Goal: Information Seeking & Learning: Learn about a topic

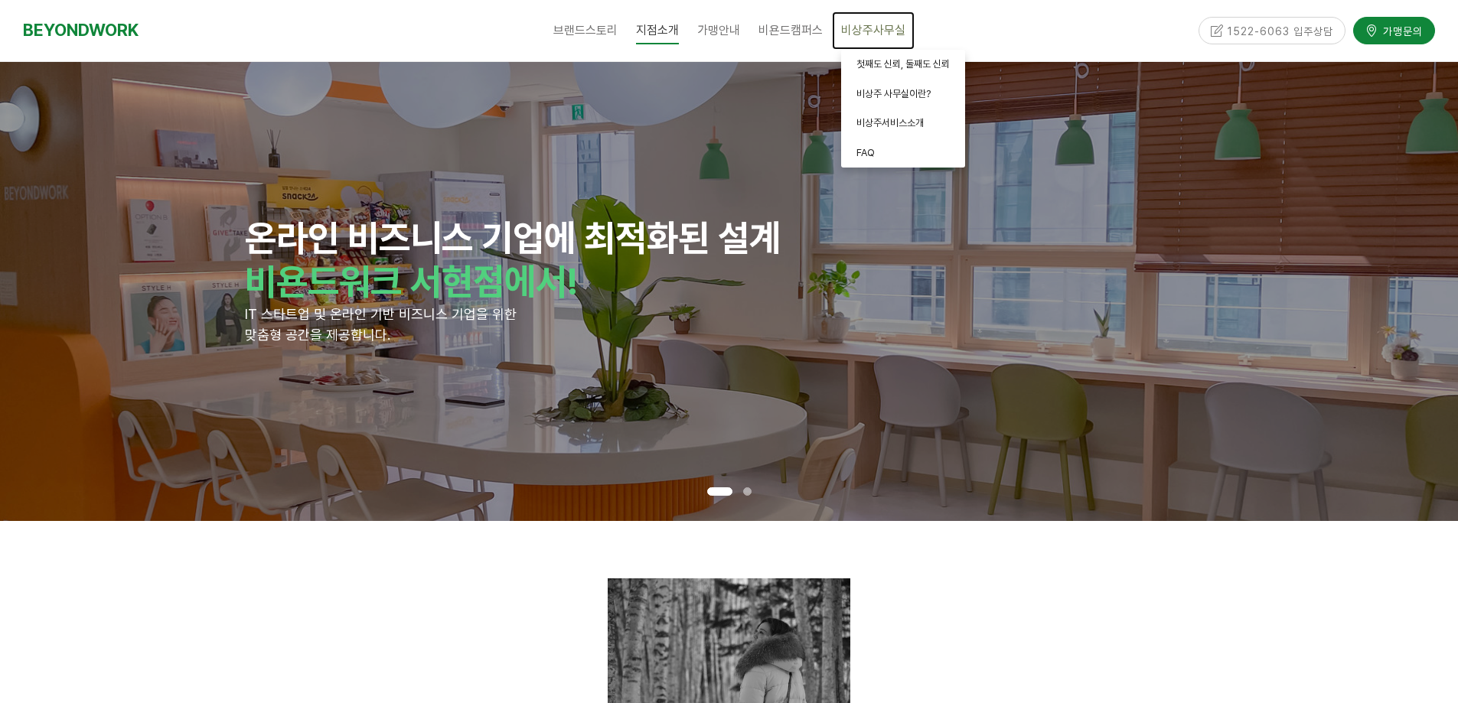
click at [882, 34] on span "비상주사무실" at bounding box center [873, 30] width 64 height 15
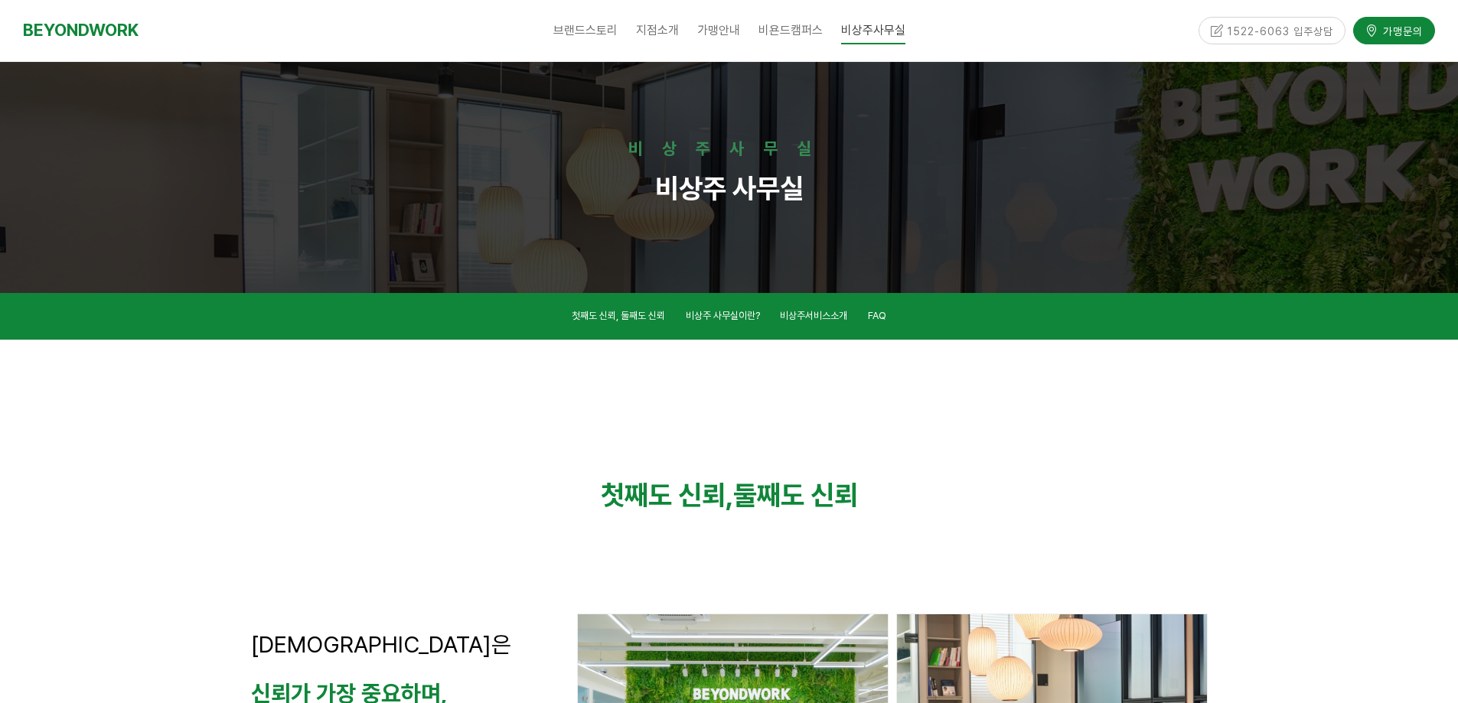
click at [1275, 466] on div at bounding box center [729, 609] width 1458 height 539
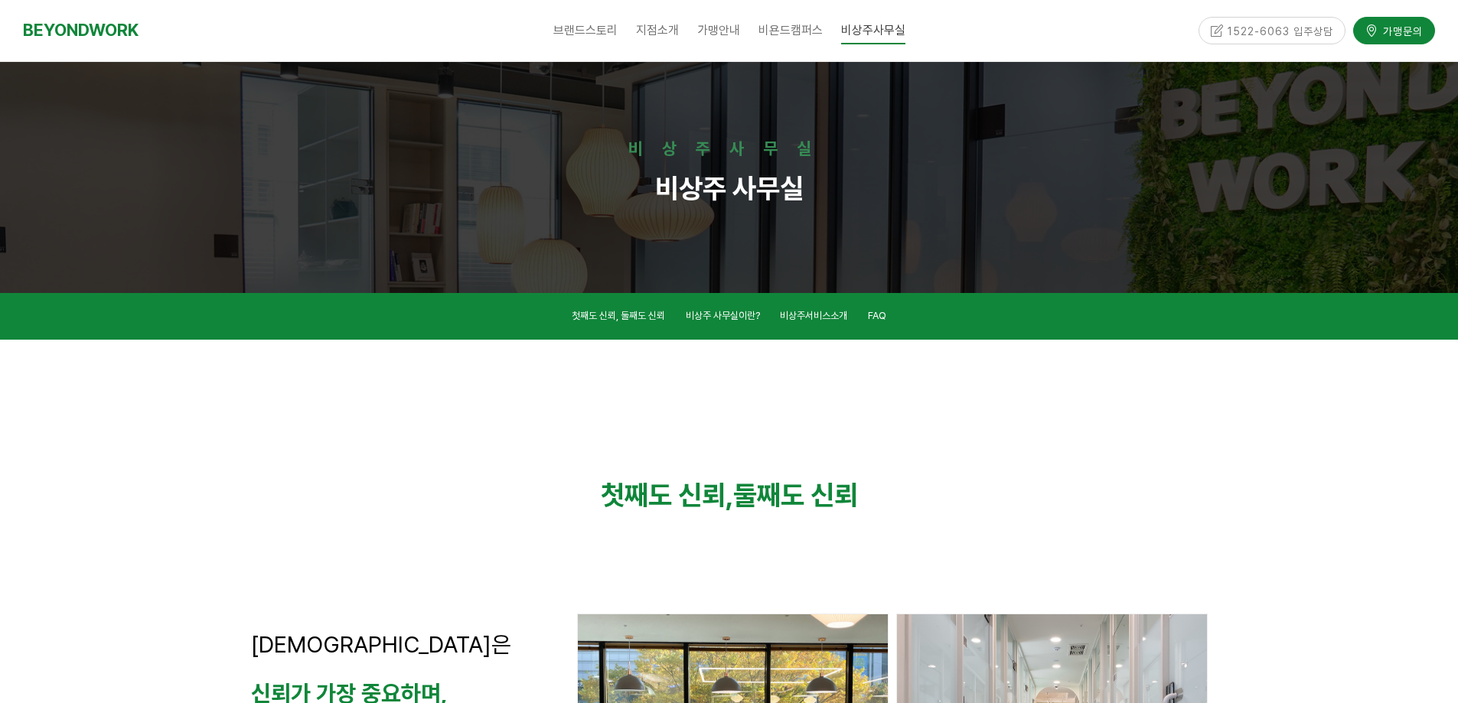
click at [1213, 476] on div "첫째도 신뢰, 둘째도 신뢰" at bounding box center [730, 496] width 980 height 56
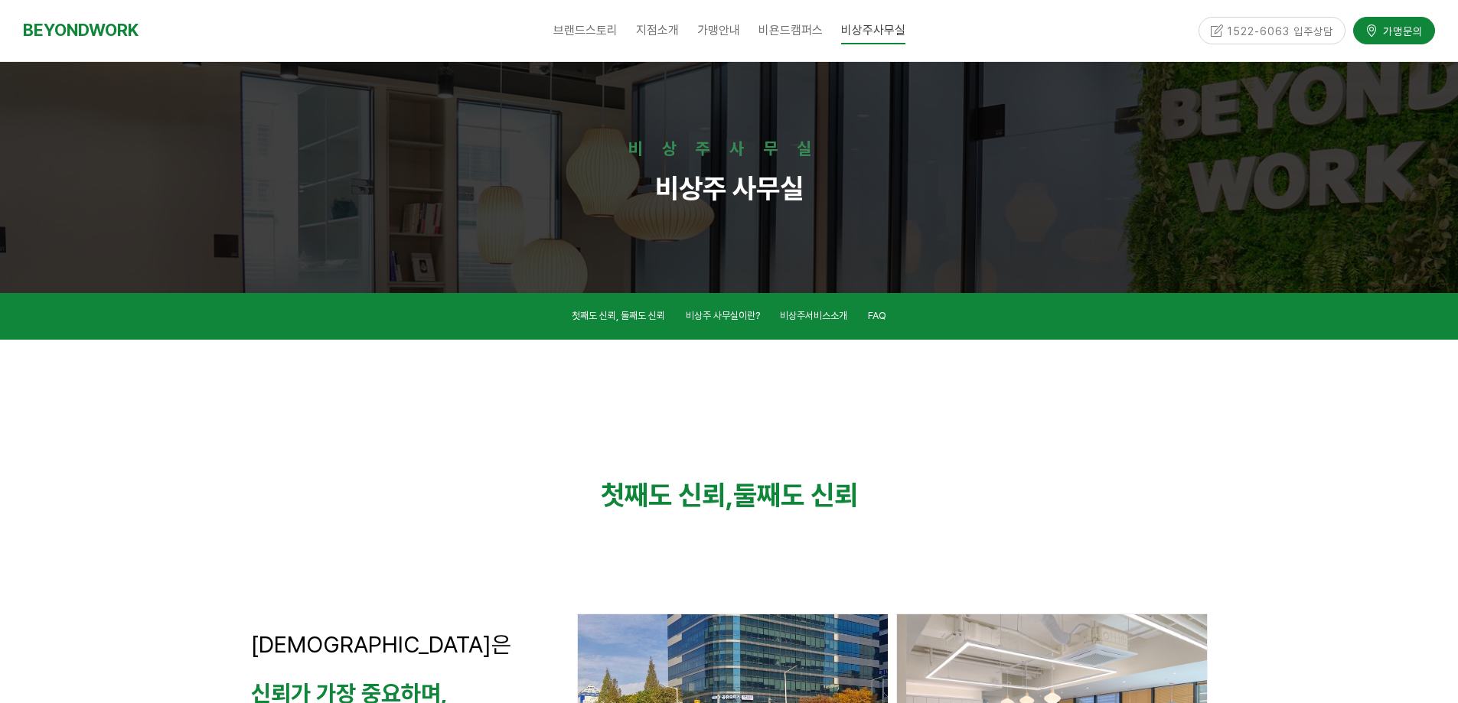
click at [1271, 491] on div at bounding box center [729, 609] width 1458 height 539
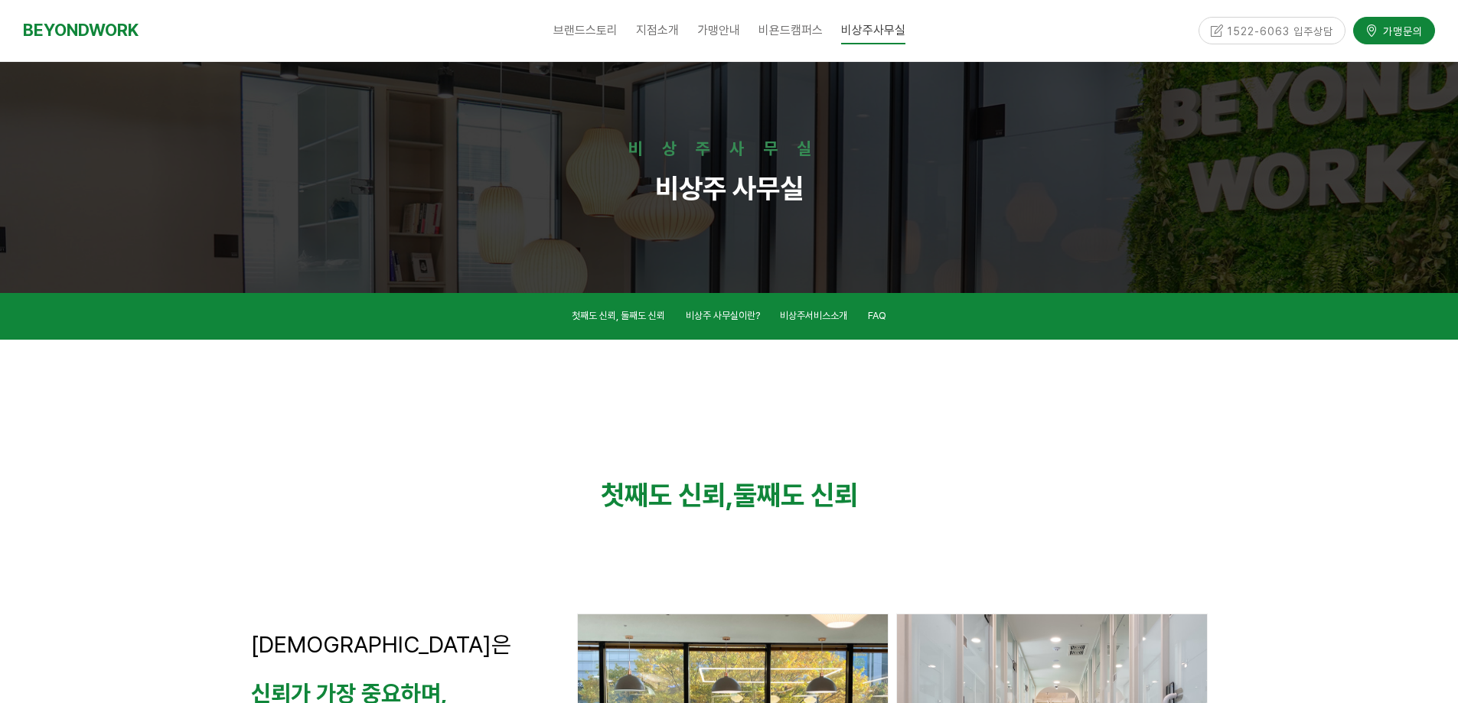
click at [1311, 493] on div at bounding box center [729, 609] width 1458 height 539
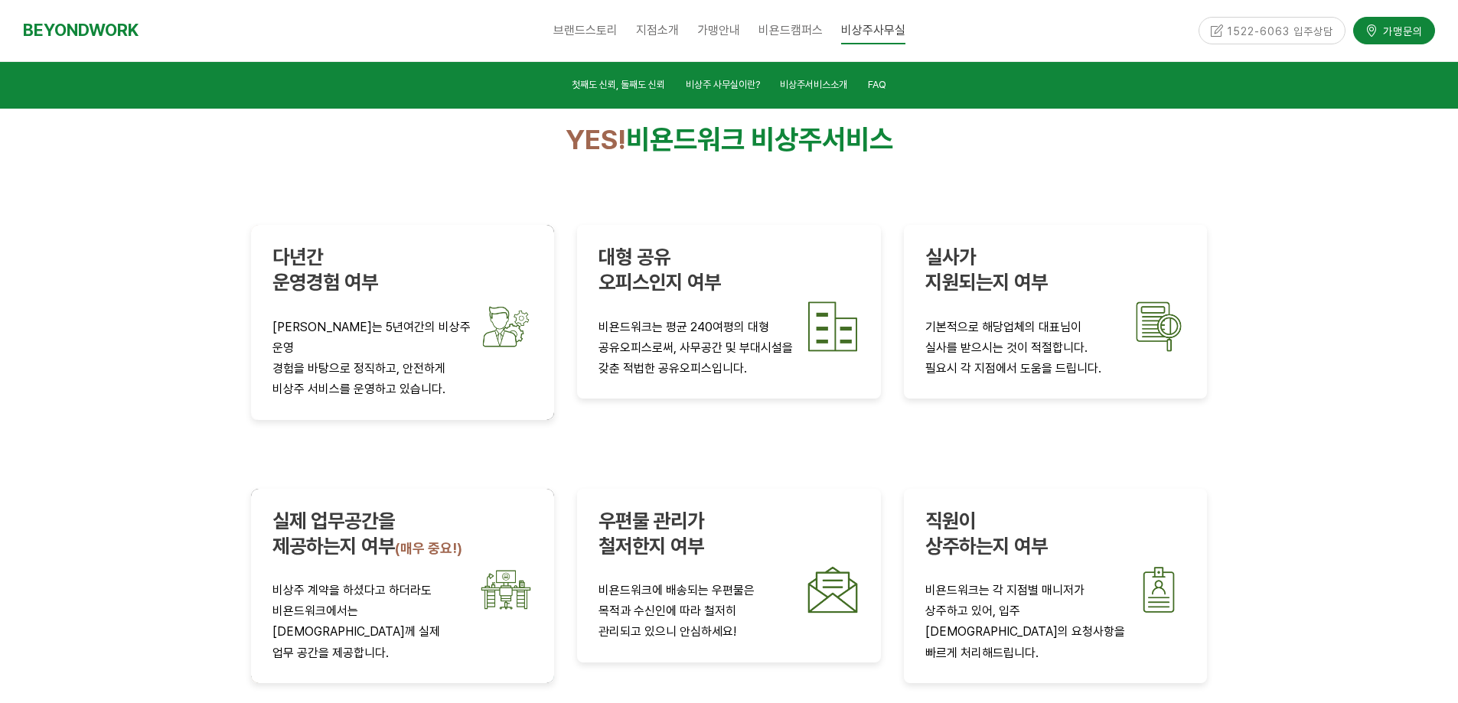
scroll to position [2857, 0]
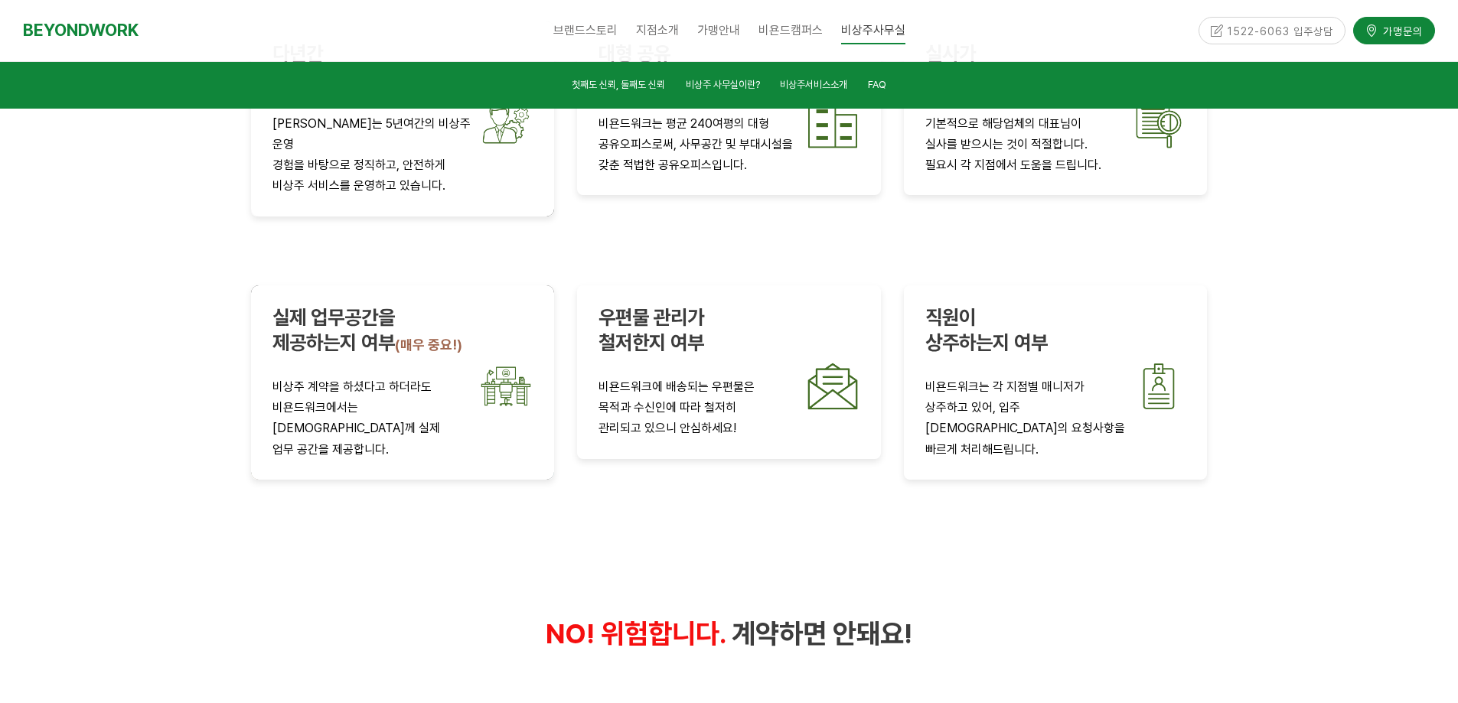
click at [1349, 540] on div at bounding box center [729, 553] width 1458 height 1506
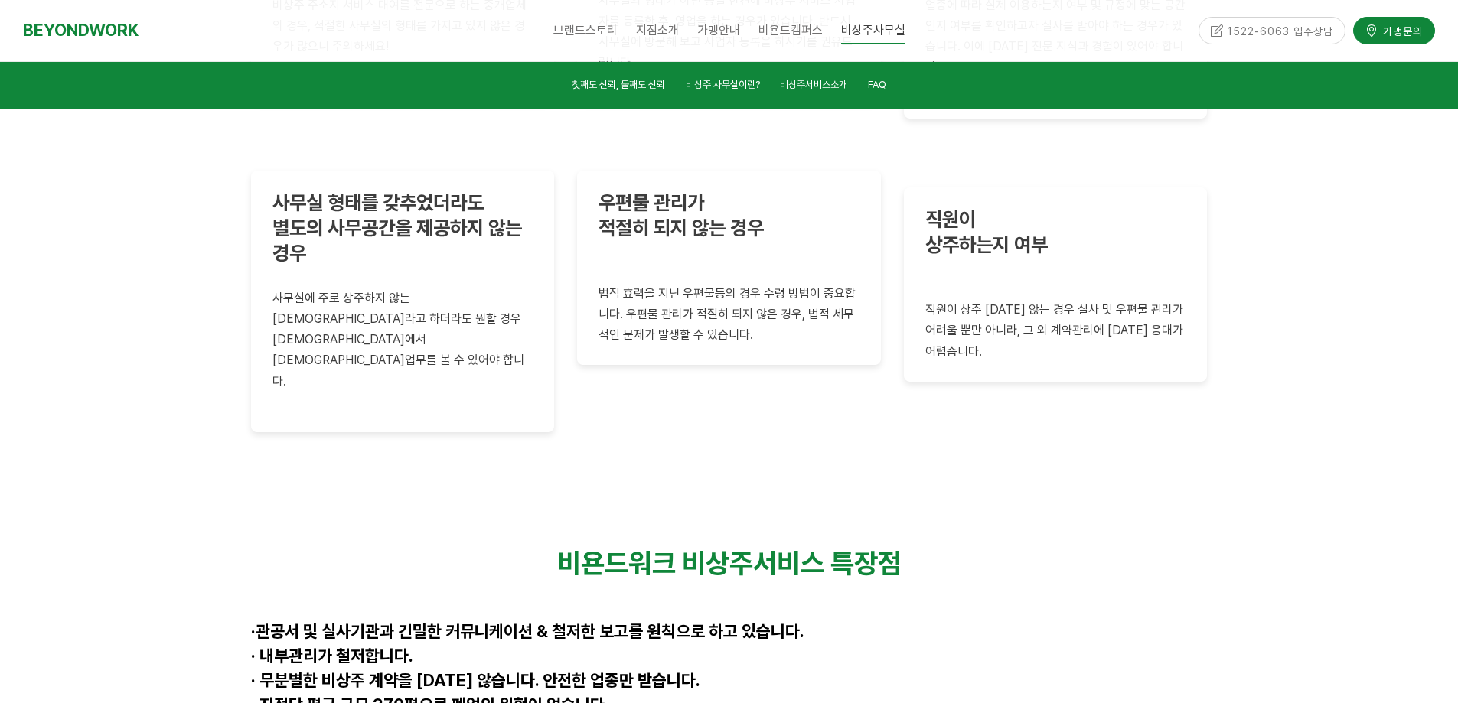
scroll to position [4286, 0]
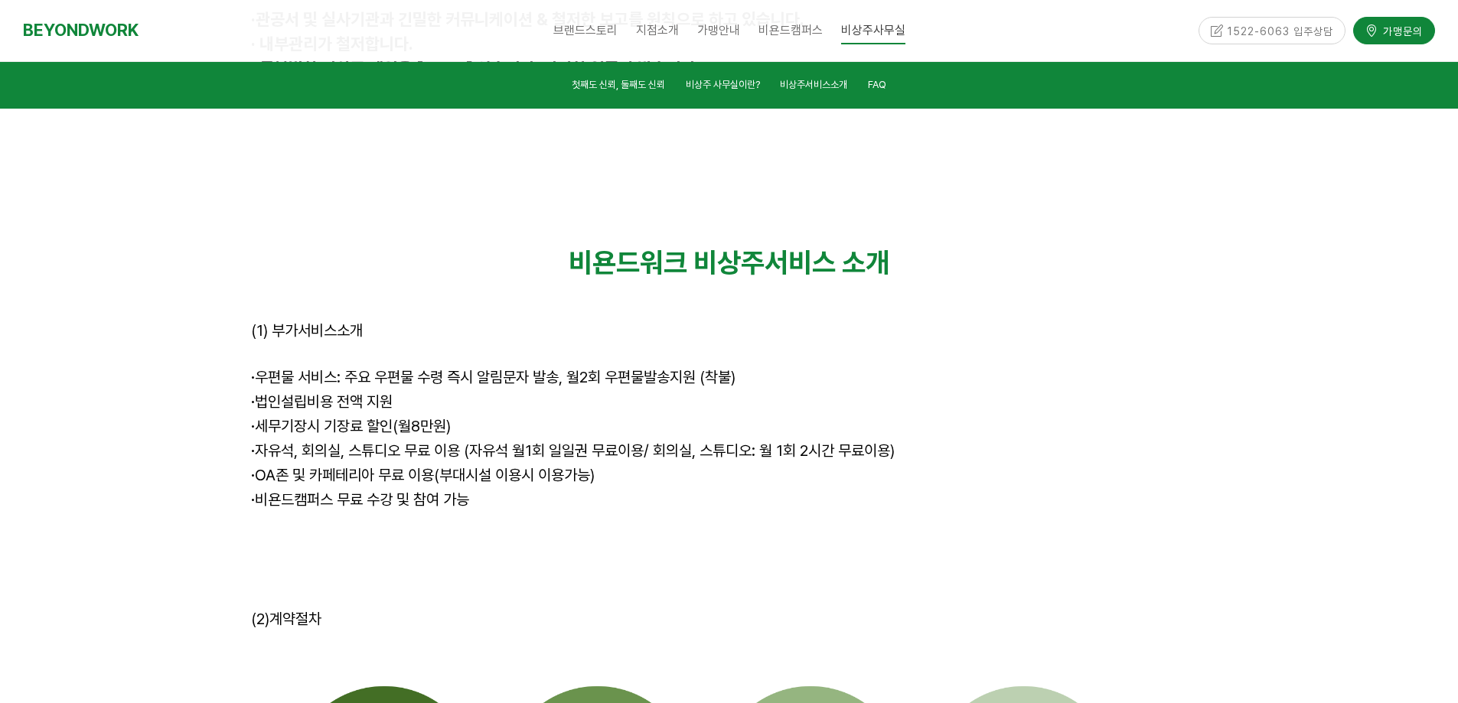
click at [1329, 445] on div at bounding box center [729, 685] width 1458 height 993
click at [1292, 457] on div at bounding box center [729, 685] width 1458 height 993
click at [1294, 463] on div at bounding box center [729, 685] width 1458 height 993
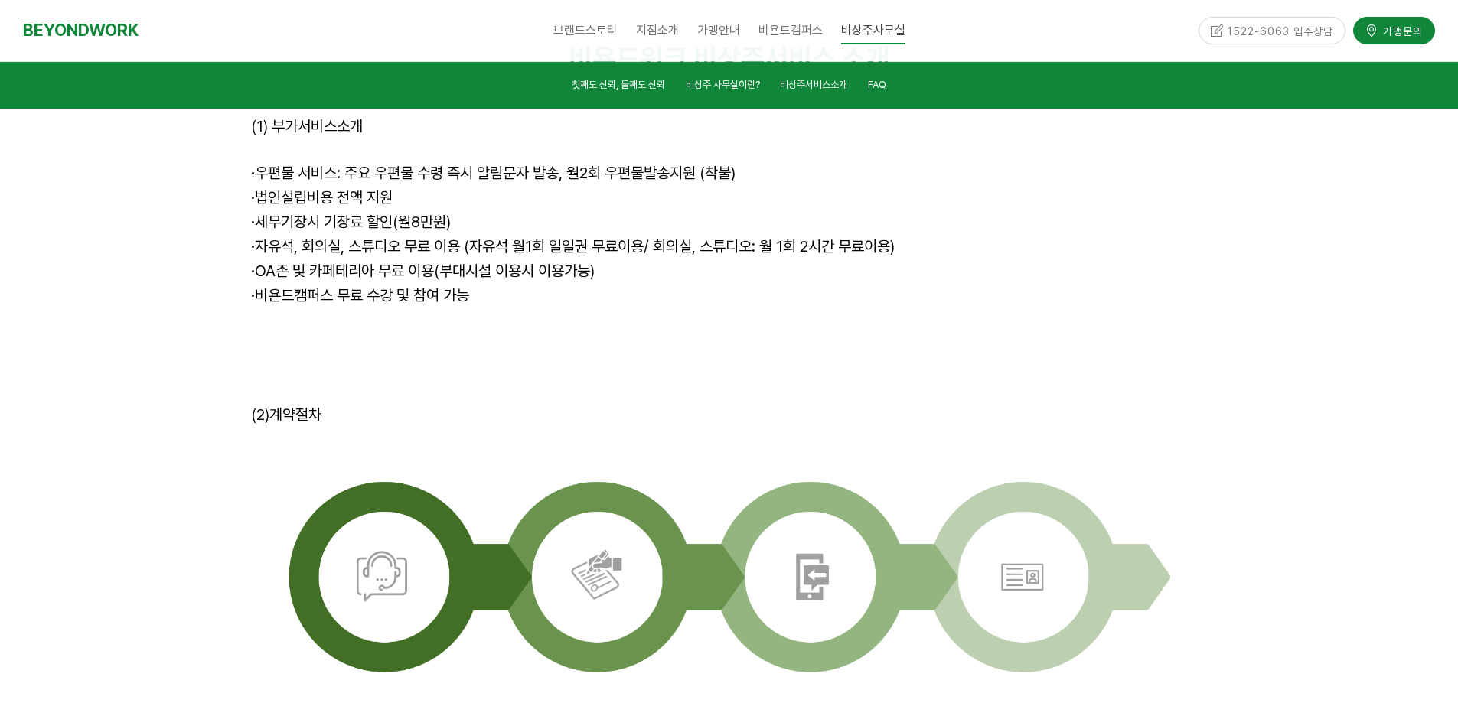
scroll to position [4694, 0]
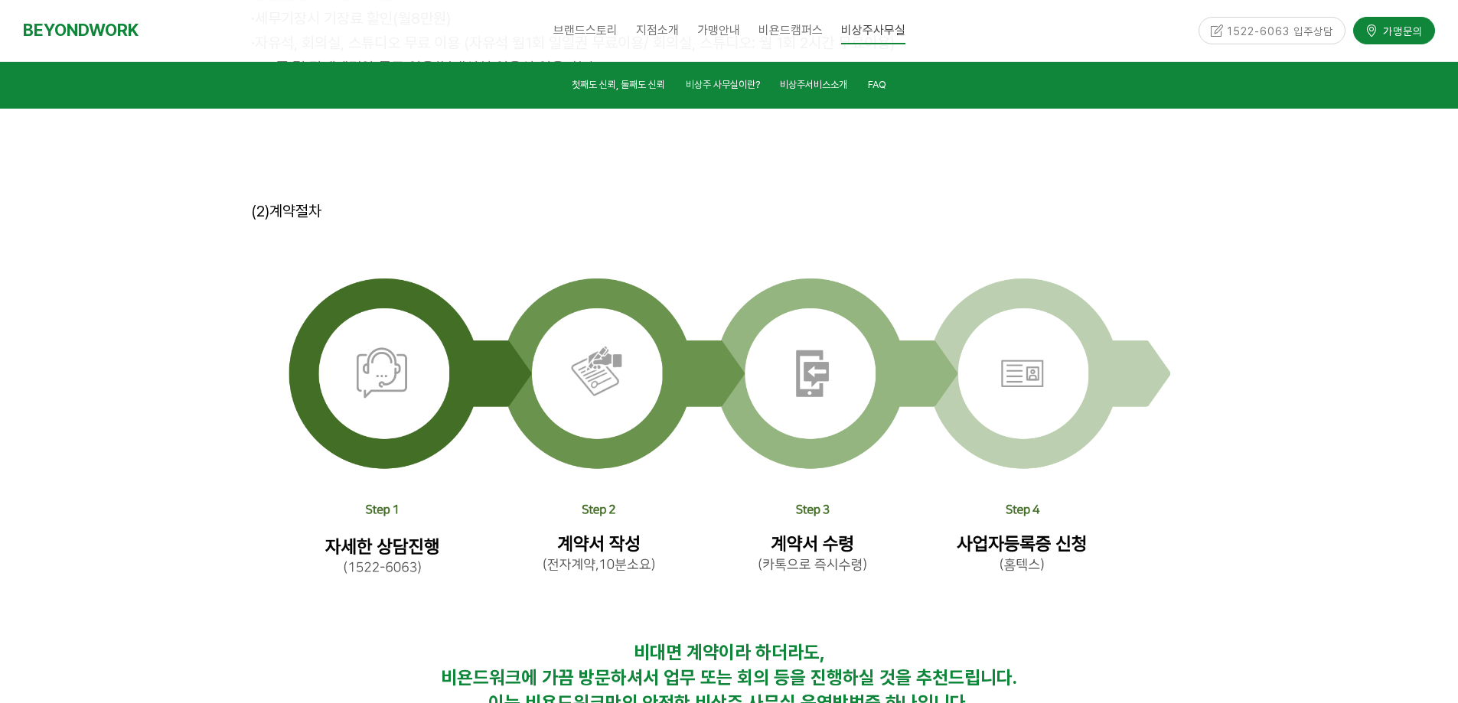
click at [1294, 491] on div at bounding box center [729, 277] width 1458 height 993
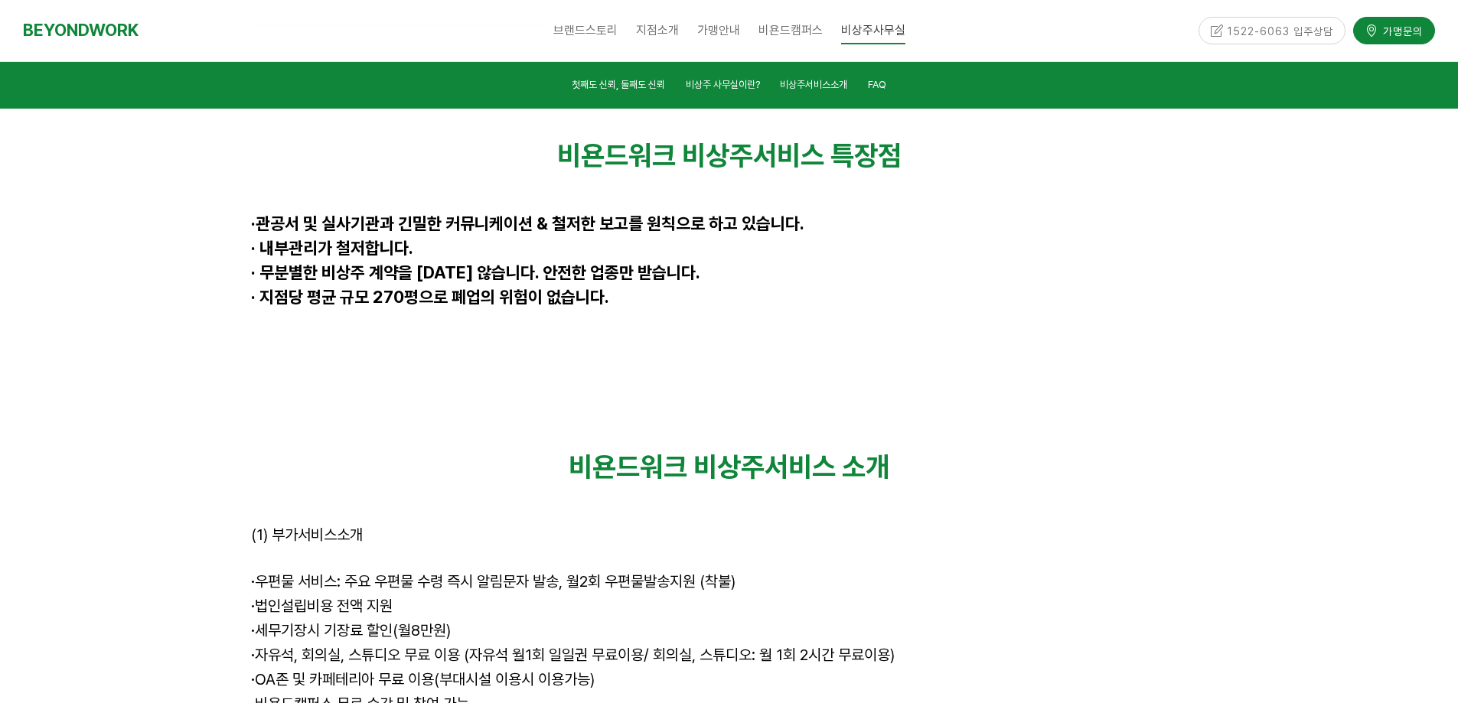
scroll to position [4286, 0]
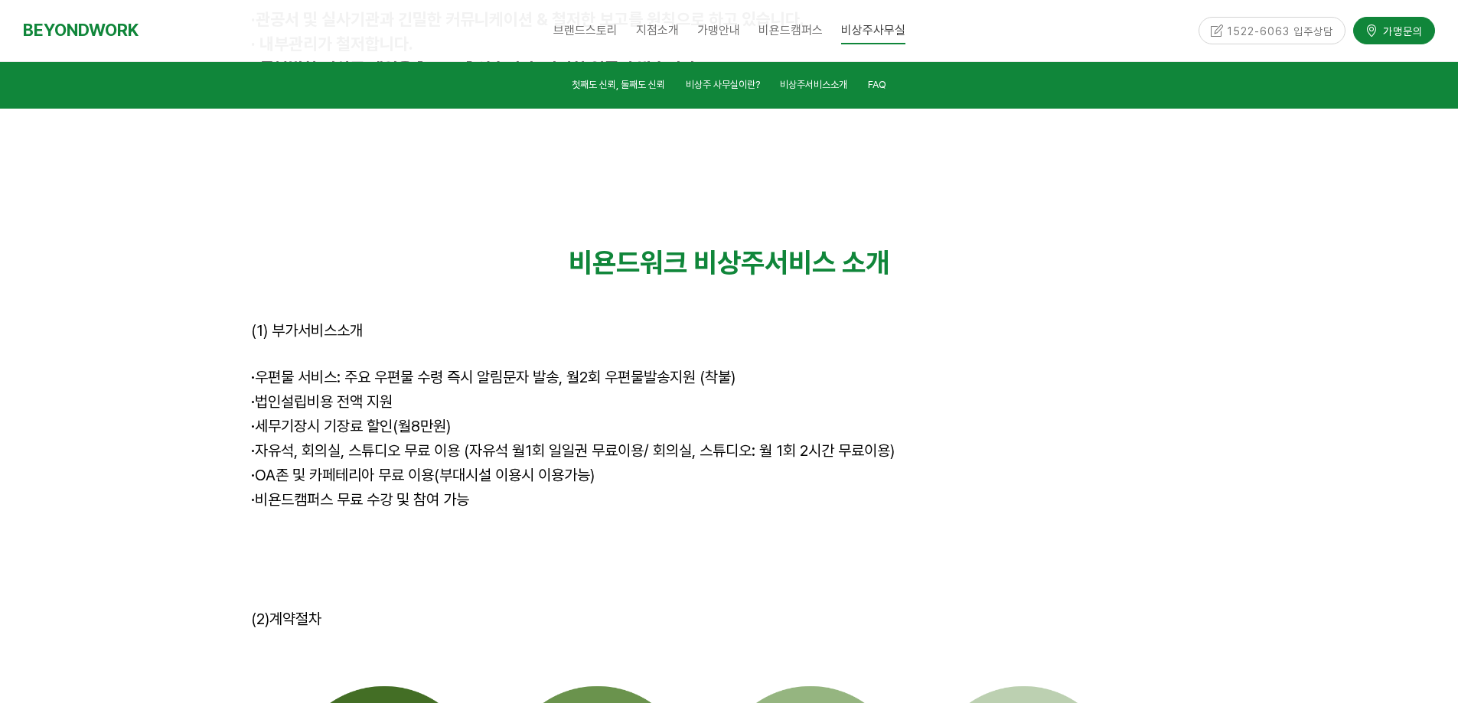
click at [1294, 491] on div at bounding box center [729, 685] width 1458 height 993
click at [1132, 416] on p "· 세무기장시 기장료 할인(월8만원)" at bounding box center [729, 428] width 957 height 24
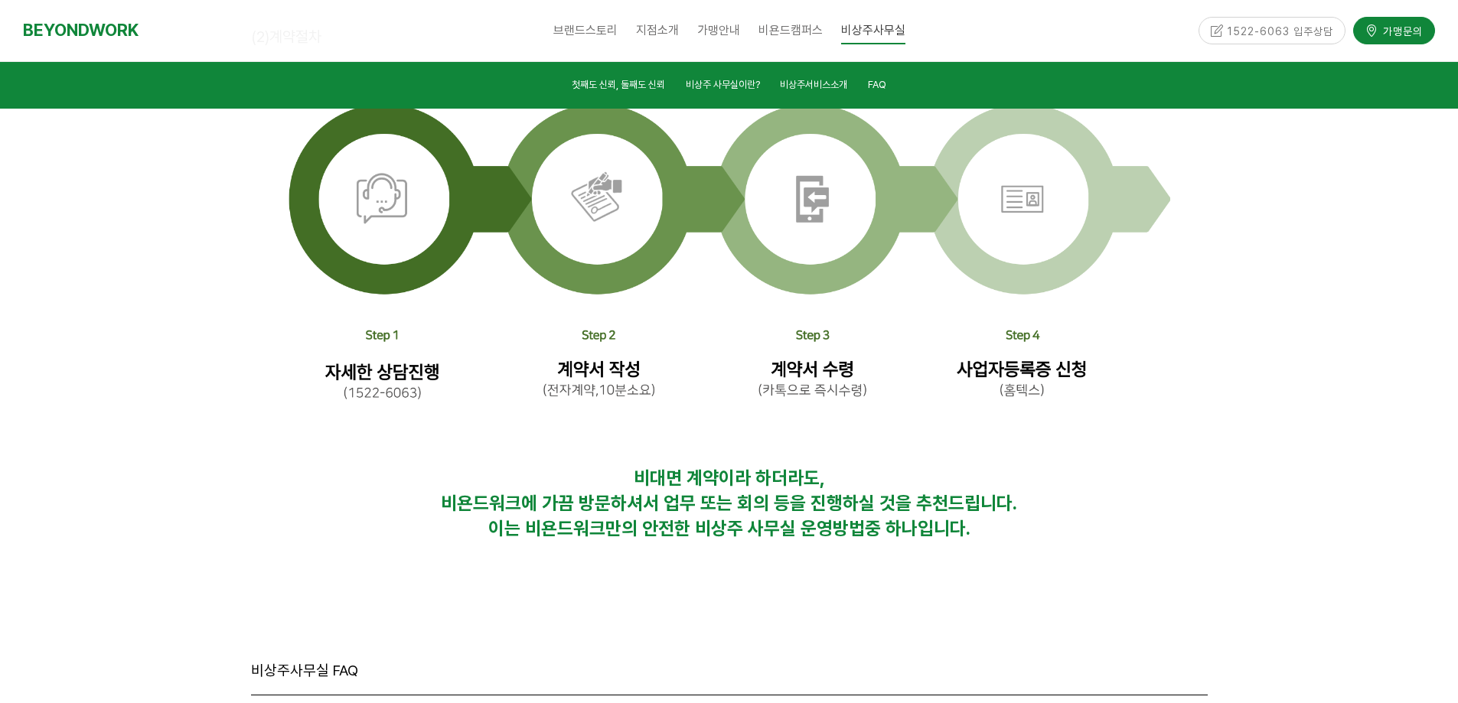
scroll to position [4899, 0]
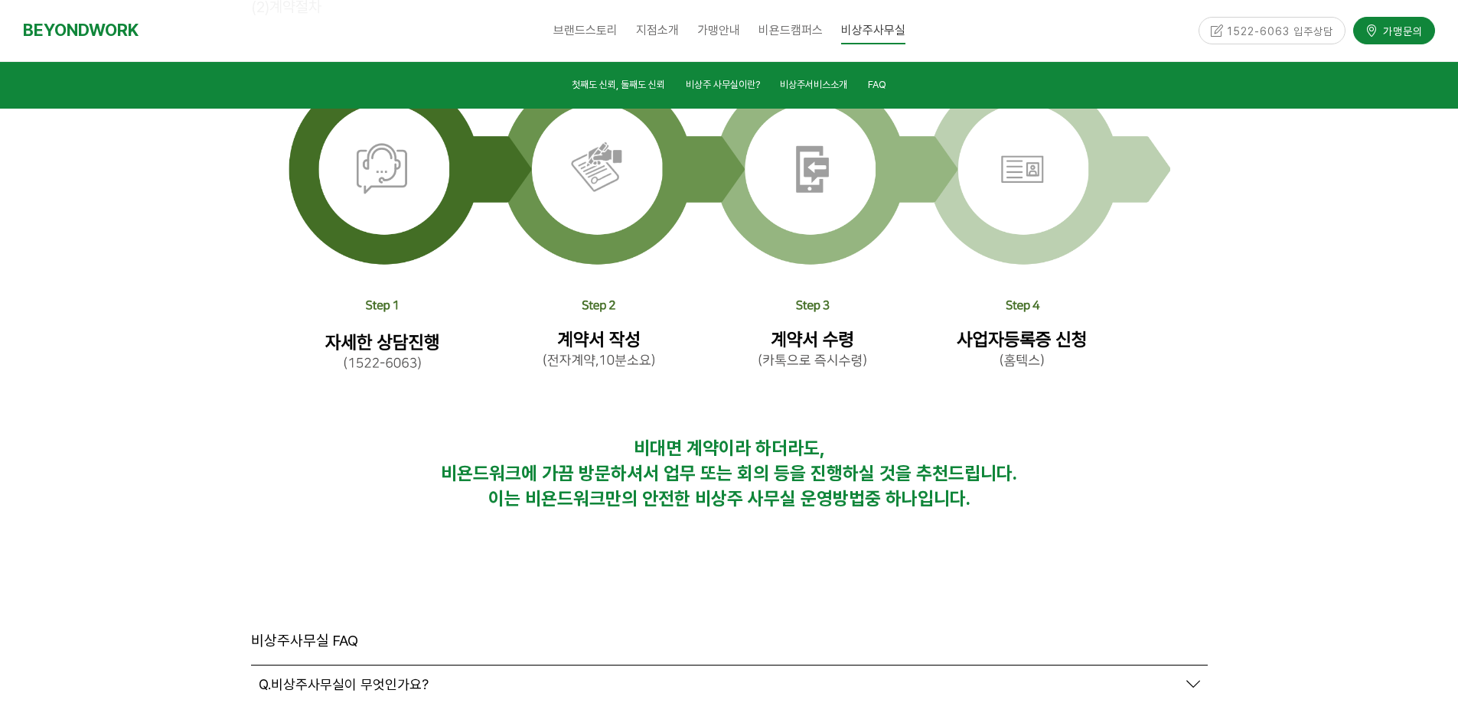
click at [1249, 369] on div at bounding box center [729, 73] width 1458 height 993
click at [1259, 374] on div at bounding box center [729, 73] width 1458 height 993
click at [1290, 387] on div at bounding box center [729, 73] width 1458 height 993
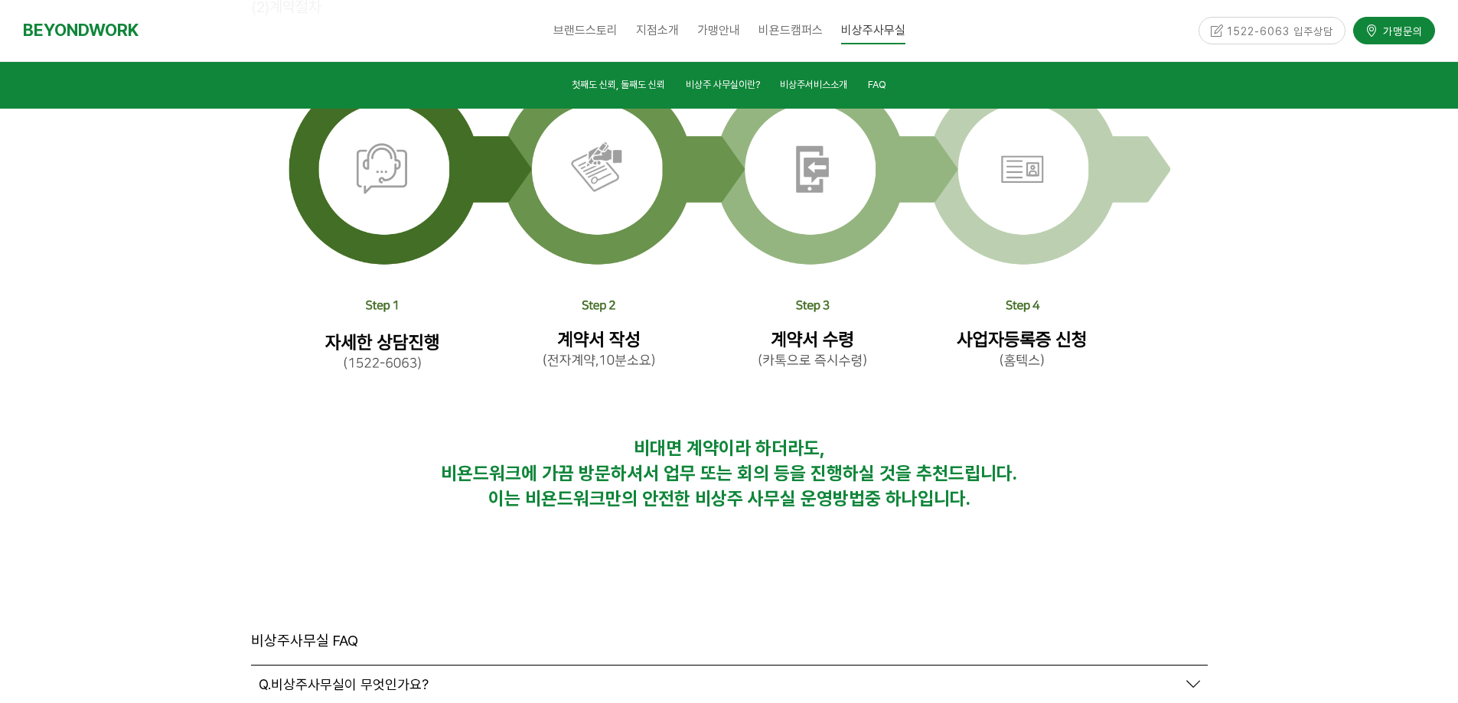
click at [1290, 387] on div at bounding box center [729, 73] width 1458 height 993
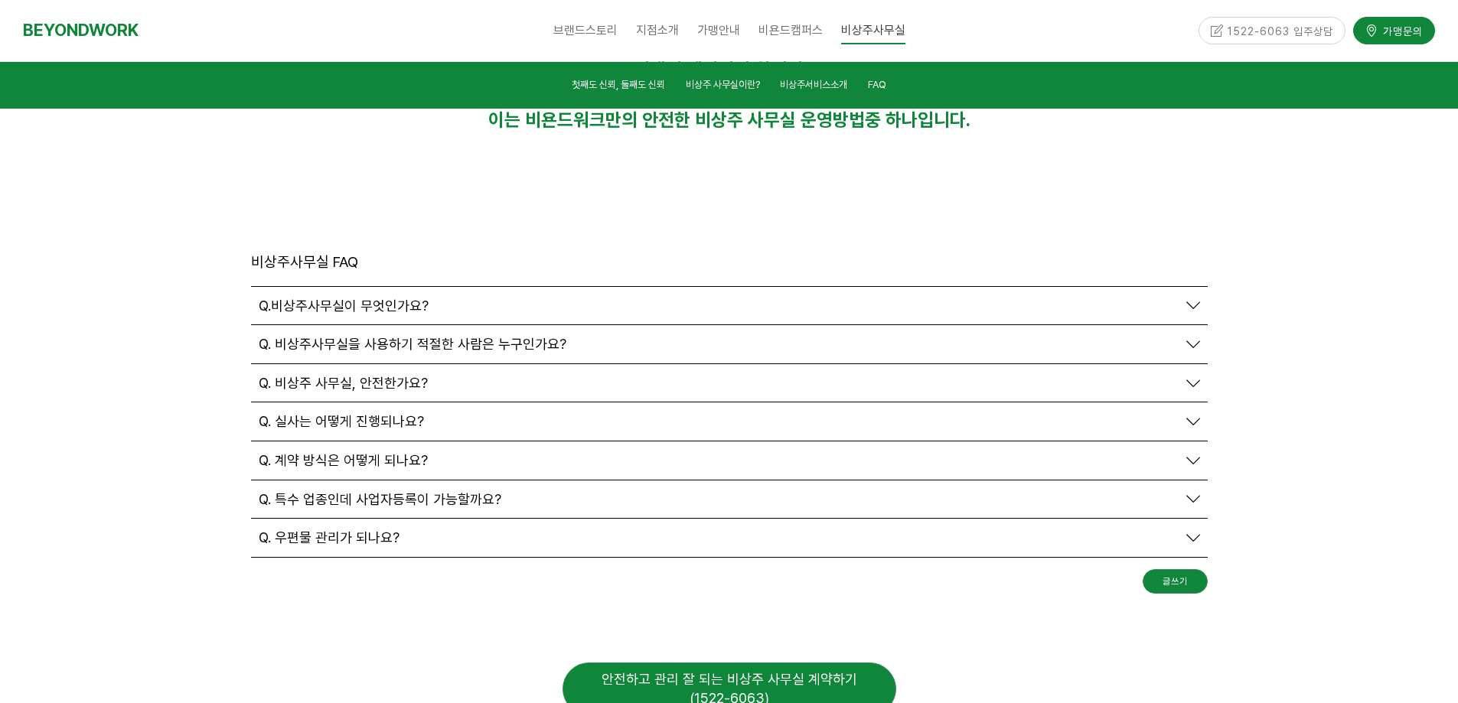
scroll to position [5306, 0]
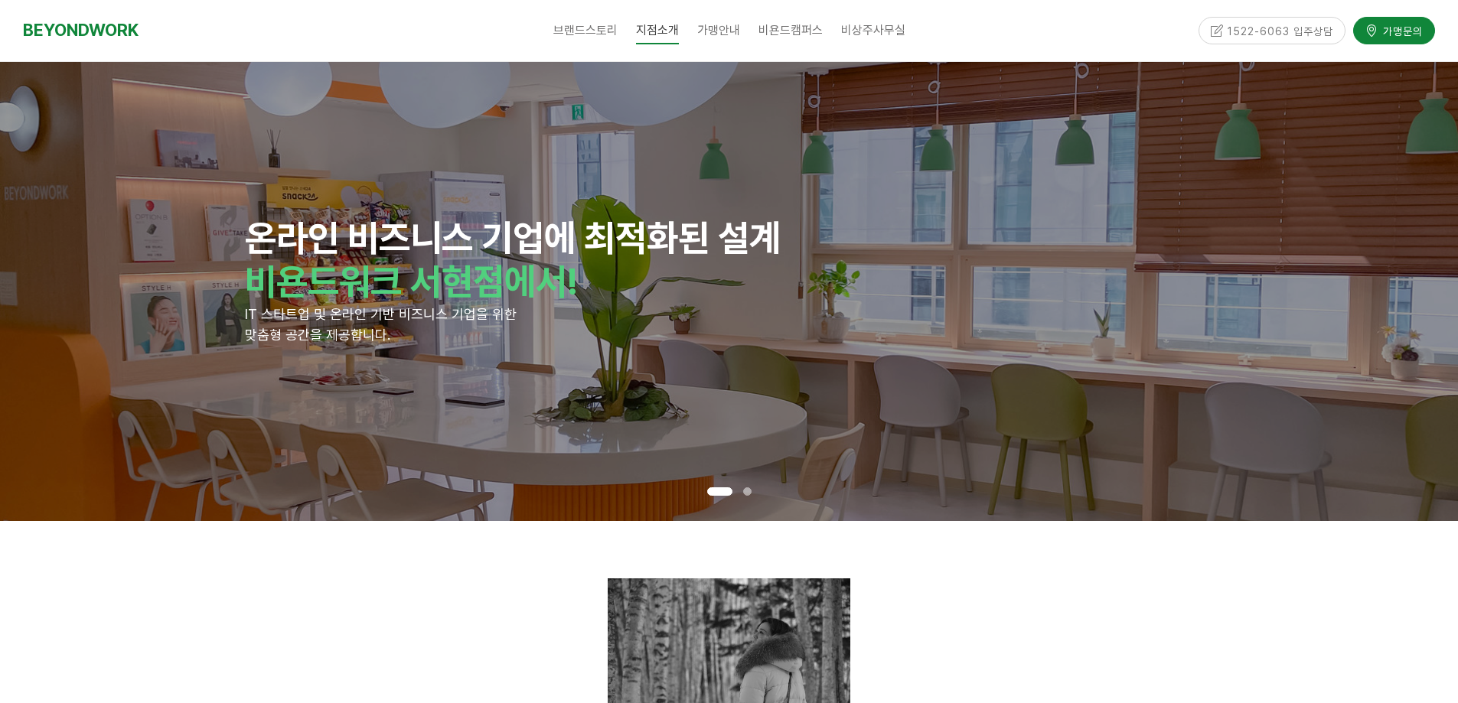
click at [974, 35] on div "브랜드스토리 CEO 소개 CORE VALUE 성장스토리 지점소개 [GEOGRAPHIC_DATA] [GEOGRAPHIC_DATA] [GEOGRA…" at bounding box center [729, 30] width 910 height 61
